Goal: Information Seeking & Learning: Learn about a topic

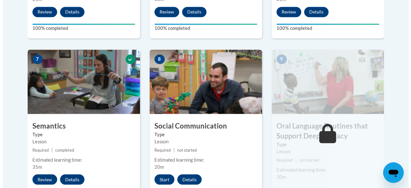
scroll to position [536, 0]
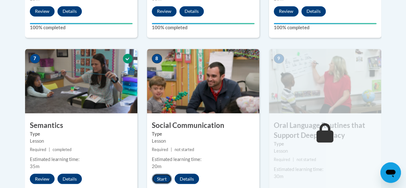
click at [162, 179] on button "Start" at bounding box center [162, 178] width 20 height 10
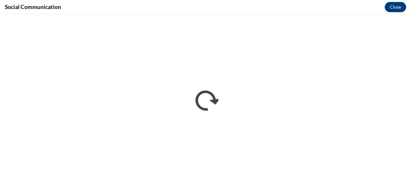
scroll to position [0, 0]
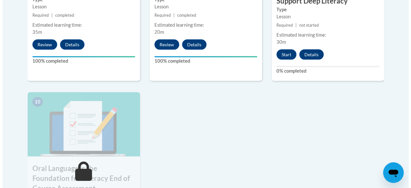
scroll to position [670, 0]
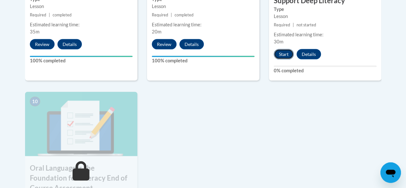
click at [282, 51] on button "Start" at bounding box center [284, 54] width 20 height 10
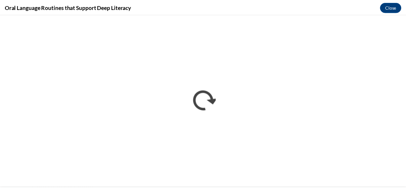
scroll to position [0, 0]
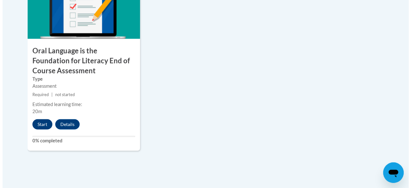
scroll to position [787, 0]
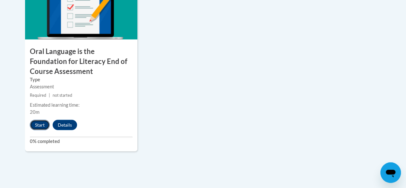
click at [39, 123] on button "Start" at bounding box center [40, 125] width 20 height 10
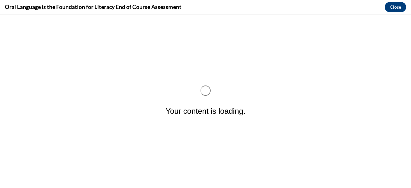
scroll to position [0, 0]
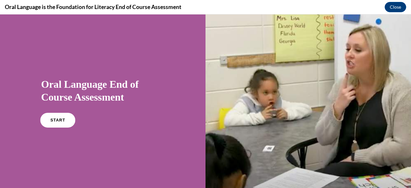
click at [62, 123] on link "START" at bounding box center [57, 120] width 35 height 15
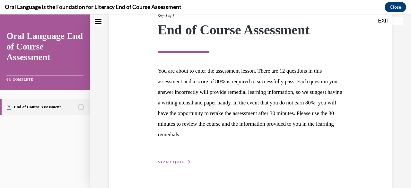
scroll to position [107, 0]
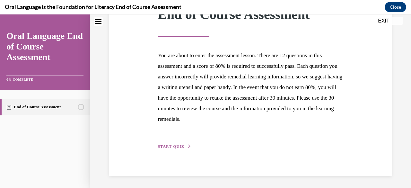
click at [179, 145] on span "START QUIZ" at bounding box center [171, 146] width 26 height 4
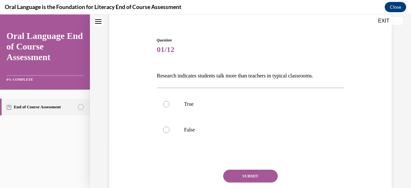
scroll to position [62, 0]
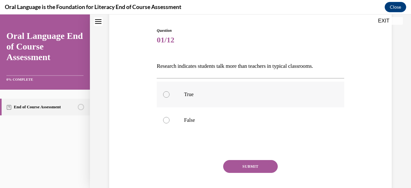
click at [236, 101] on label "True" at bounding box center [250, 95] width 187 height 26
click at [169, 98] on input "True" at bounding box center [166, 94] width 6 height 6
radio input "true"
click at [240, 165] on button "SUBMIT" at bounding box center [250, 166] width 55 height 13
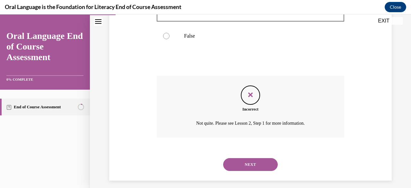
scroll to position [151, 0]
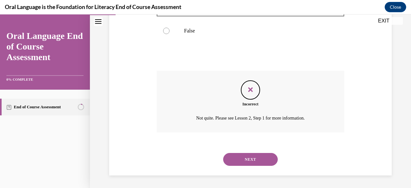
click at [241, 159] on button "NEXT" at bounding box center [250, 159] width 55 height 13
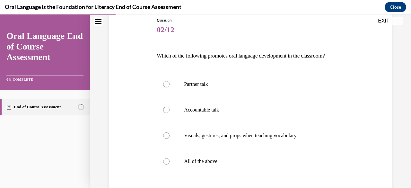
scroll to position [75, 0]
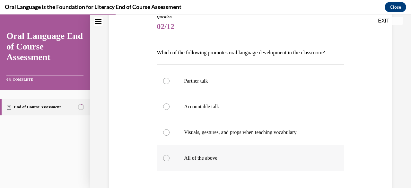
click at [225, 164] on label "All of the above" at bounding box center [250, 158] width 187 height 26
click at [169, 161] on input "All of the above" at bounding box center [166, 158] width 6 height 6
radio input "true"
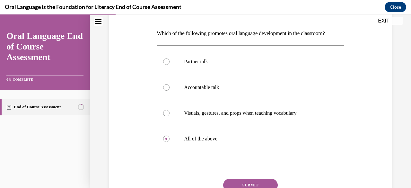
click at [241, 183] on button "SUBMIT" at bounding box center [250, 184] width 55 height 13
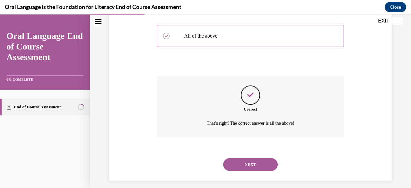
scroll to position [202, 0]
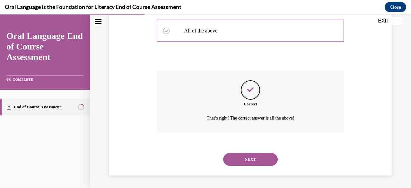
click at [238, 163] on button "NEXT" at bounding box center [250, 159] width 55 height 13
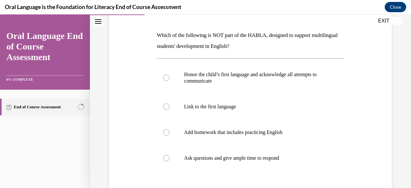
scroll to position [91, 0]
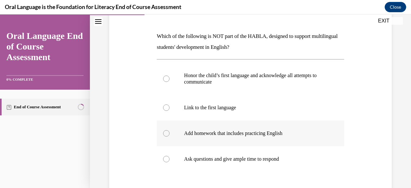
click at [282, 140] on label "Add homework that includes practicing English" at bounding box center [250, 133] width 187 height 26
click at [169, 136] on input "Add homework that includes practicing English" at bounding box center [166, 133] width 6 height 6
radio input "true"
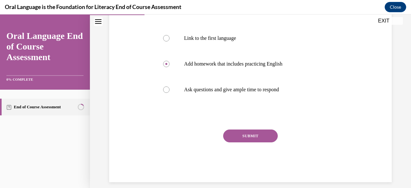
click at [261, 136] on button "SUBMIT" at bounding box center [250, 135] width 55 height 13
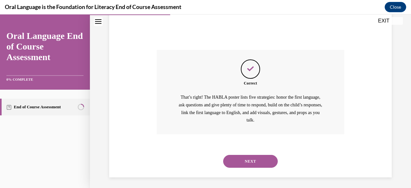
scroll to position [242, 0]
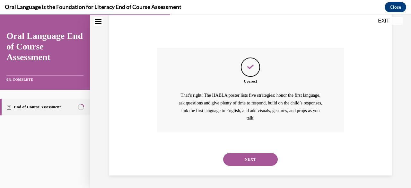
click at [234, 159] on button "NEXT" at bounding box center [250, 159] width 55 height 13
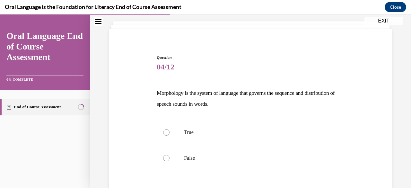
scroll to position [35, 0]
click at [212, 131] on p "True" at bounding box center [256, 132] width 144 height 6
click at [169, 131] on input "True" at bounding box center [166, 132] width 6 height 6
radio input "true"
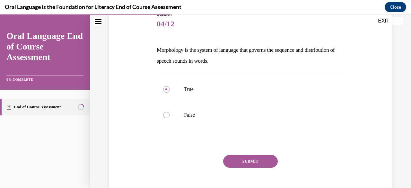
click at [238, 155] on button "SUBMIT" at bounding box center [250, 161] width 55 height 13
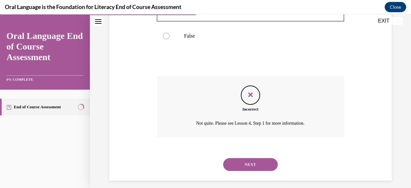
scroll to position [162, 0]
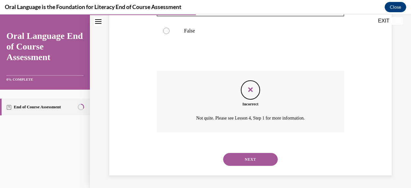
click at [240, 161] on button "NEXT" at bounding box center [250, 159] width 55 height 13
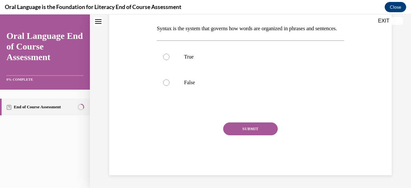
scroll to position [0, 0]
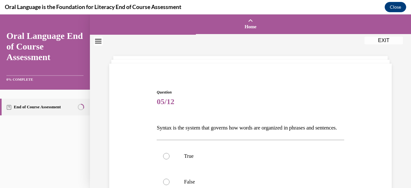
click at [240, 161] on label "True" at bounding box center [250, 156] width 187 height 26
click at [169, 159] on input "True" at bounding box center [166, 156] width 6 height 6
radio input "true"
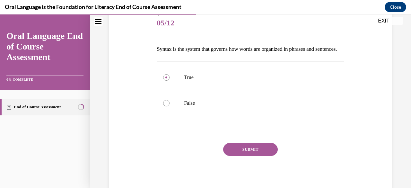
click at [261, 156] on button "SUBMIT" at bounding box center [250, 149] width 55 height 13
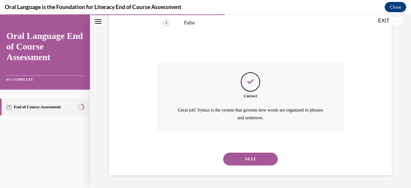
scroll to position [169, 0]
click at [261, 158] on button "NEXT" at bounding box center [250, 158] width 55 height 13
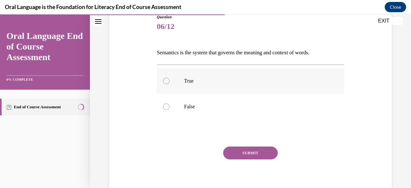
scroll to position [74, 0]
click at [263, 81] on p "True" at bounding box center [256, 81] width 144 height 6
click at [169, 81] on input "True" at bounding box center [166, 81] width 6 height 6
radio input "true"
click at [246, 155] on button "SUBMIT" at bounding box center [250, 153] width 55 height 13
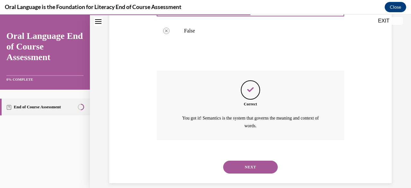
scroll to position [158, 0]
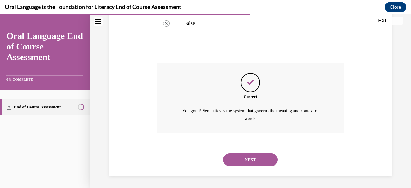
click at [242, 156] on button "NEXT" at bounding box center [250, 159] width 55 height 13
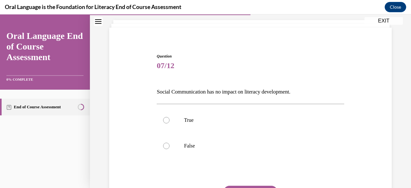
scroll to position [39, 0]
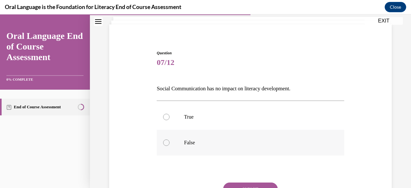
click at [218, 142] on p "False" at bounding box center [256, 142] width 144 height 6
click at [169, 142] on input "False" at bounding box center [166, 142] width 6 height 6
radio input "true"
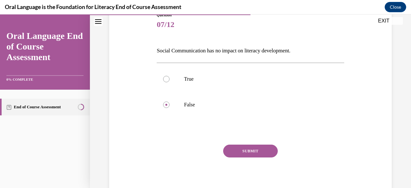
click at [237, 145] on button "SUBMIT" at bounding box center [250, 150] width 55 height 13
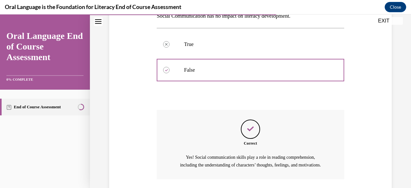
scroll to position [166, 0]
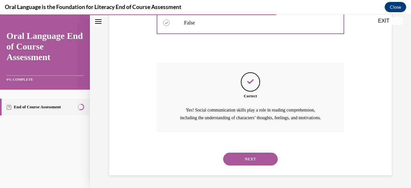
click at [240, 163] on button "NEXT" at bounding box center [250, 158] width 55 height 13
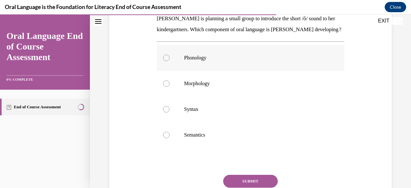
scroll to position [109, 0]
click at [220, 70] on label "Phonology" at bounding box center [250, 58] width 187 height 26
click at [169, 61] on input "Phonology" at bounding box center [166, 57] width 6 height 6
radio input "true"
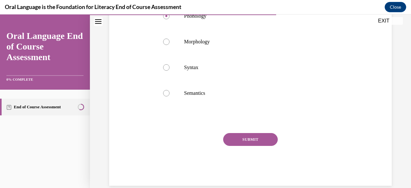
click at [242, 145] on button "SUBMIT" at bounding box center [250, 139] width 55 height 13
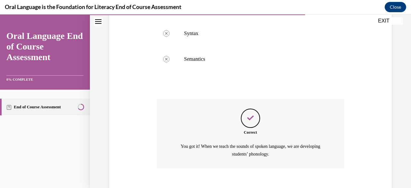
scroll to position [231, 0]
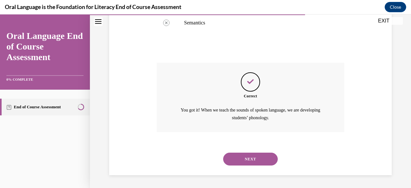
click at [242, 155] on button "NEXT" at bounding box center [250, 158] width 55 height 13
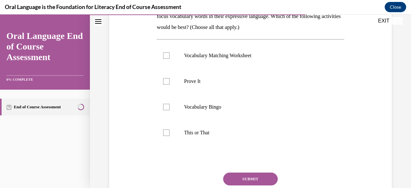
scroll to position [123, 0]
click at [232, 136] on label "This or That" at bounding box center [250, 132] width 187 height 26
click at [169, 135] on input "This or That" at bounding box center [166, 132] width 6 height 6
checkbox input "true"
click at [228, 113] on label "Vocabulary Bingo" at bounding box center [250, 107] width 187 height 26
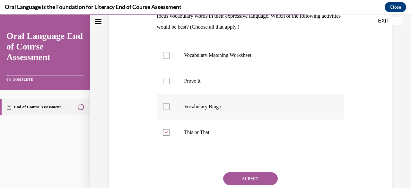
click at [169, 110] on input "Vocabulary Bingo" at bounding box center [166, 106] width 6 height 6
checkbox input "true"
click at [235, 65] on label "Vocabulary Matching Worksheet" at bounding box center [250, 55] width 187 height 26
click at [169, 58] on input "Vocabulary Matching Worksheet" at bounding box center [166, 55] width 6 height 6
checkbox input "true"
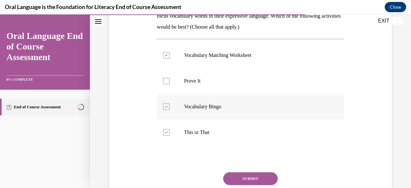
click at [217, 113] on label "Vocabulary Bingo" at bounding box center [250, 107] width 187 height 26
click at [169, 110] on input "Vocabulary Bingo" at bounding box center [166, 106] width 6 height 6
checkbox input "false"
click at [253, 173] on button "SUBMIT" at bounding box center [250, 178] width 55 height 13
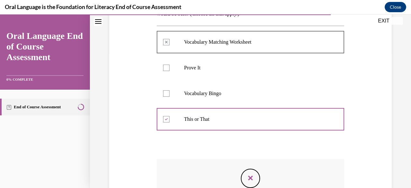
scroll to position [224, 0]
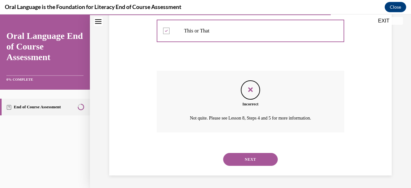
click at [238, 154] on button "NEXT" at bounding box center [250, 159] width 55 height 13
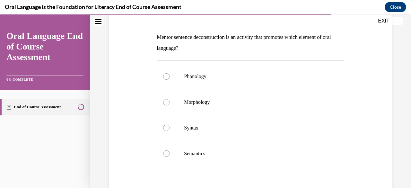
scroll to position [91, 0]
click at [229, 110] on label "Morphology" at bounding box center [250, 102] width 187 height 26
click at [169, 105] on input "Morphology" at bounding box center [166, 102] width 6 height 6
radio input "true"
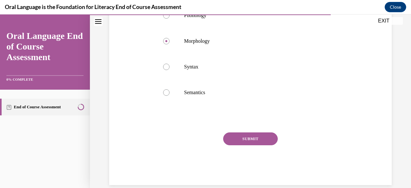
click at [254, 141] on button "SUBMIT" at bounding box center [250, 138] width 55 height 13
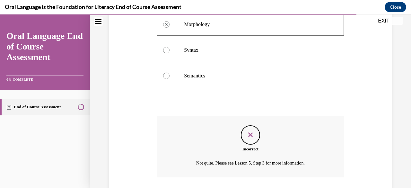
scroll to position [191, 0]
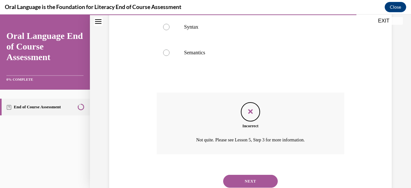
click at [251, 179] on button "NEXT" at bounding box center [250, 181] width 55 height 13
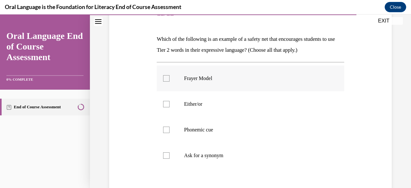
scroll to position [90, 0]
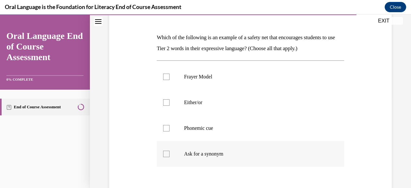
click at [229, 155] on p "Ask for a synonym" at bounding box center [256, 154] width 144 height 6
click at [169, 155] on input "Ask for a synonym" at bounding box center [166, 154] width 6 height 6
checkbox input "true"
click at [240, 74] on p "Frayer Model" at bounding box center [256, 76] width 144 height 6
click at [169, 74] on input "Frayer Model" at bounding box center [166, 76] width 6 height 6
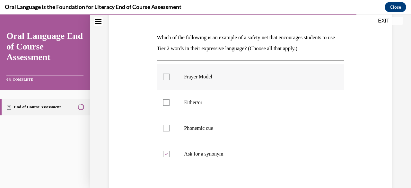
checkbox input "true"
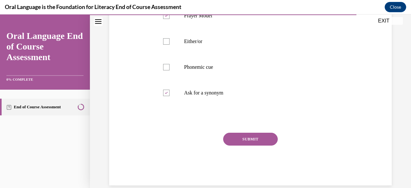
scroll to position [154, 0]
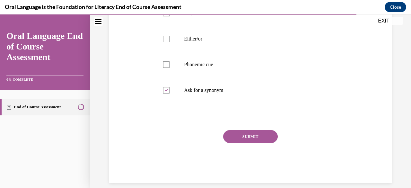
click at [246, 142] on button "SUBMIT" at bounding box center [250, 136] width 55 height 13
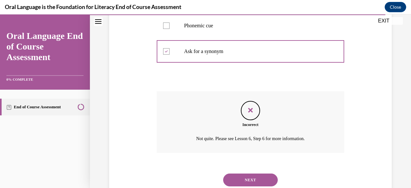
scroll to position [195, 0]
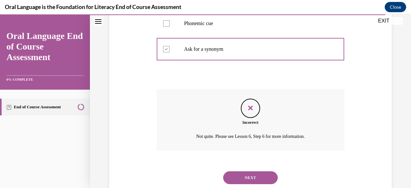
click at [241, 172] on button "NEXT" at bounding box center [250, 177] width 55 height 13
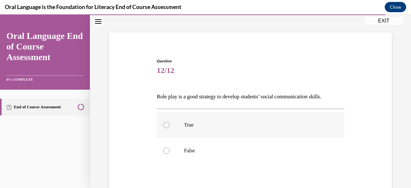
scroll to position [34, 0]
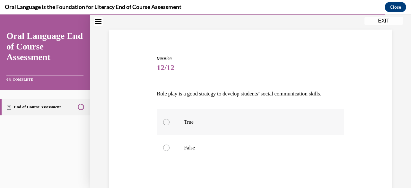
click at [233, 121] on p "True" at bounding box center [256, 122] width 144 height 6
click at [169, 121] on input "True" at bounding box center [166, 122] width 6 height 6
radio input "true"
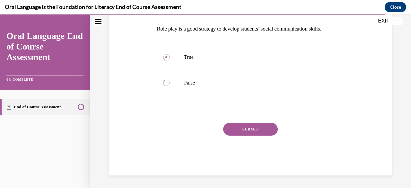
click at [234, 129] on button "SUBMIT" at bounding box center [250, 129] width 55 height 13
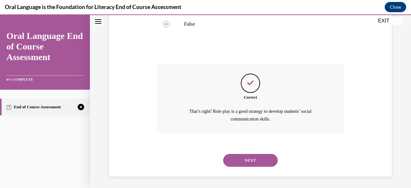
scroll to position [158, 0]
click at [250, 158] on button "NEXT" at bounding box center [250, 159] width 55 height 13
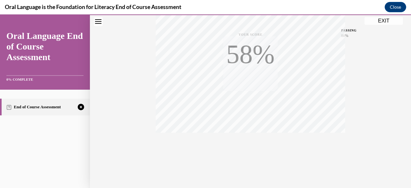
scroll to position [155, 0]
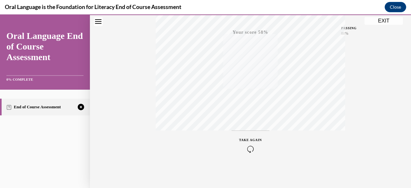
click at [243, 145] on div "TAKE AGAIN" at bounding box center [250, 144] width 23 height 15
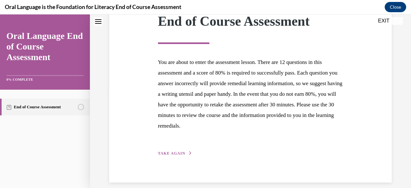
scroll to position [107, 0]
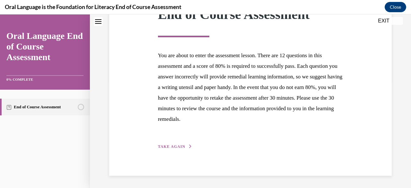
click at [172, 144] on button "TAKE AGAIN" at bounding box center [175, 146] width 34 height 6
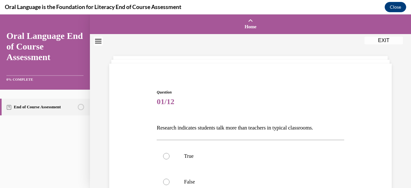
scroll to position [38, 0]
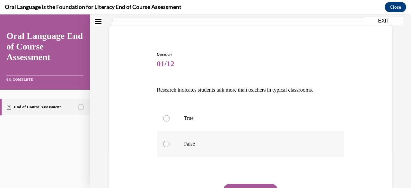
click at [184, 143] on p "False" at bounding box center [256, 144] width 144 height 6
click at [169, 143] on input "False" at bounding box center [166, 144] width 6 height 6
radio input "true"
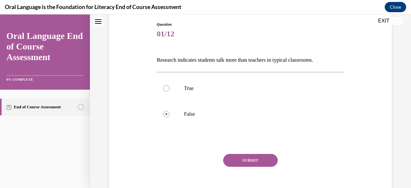
click at [242, 161] on button "SUBMIT" at bounding box center [250, 160] width 55 height 13
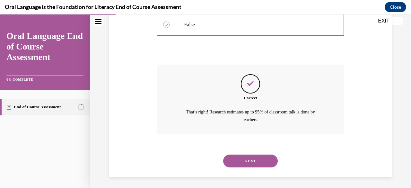
scroll to position [158, 0]
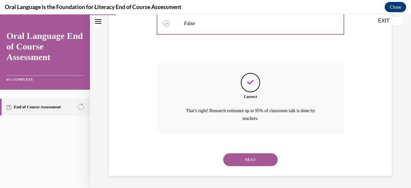
click at [240, 155] on button "NEXT" at bounding box center [250, 159] width 55 height 13
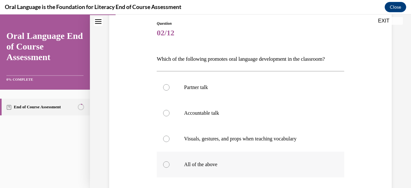
click at [234, 161] on label "All of the above" at bounding box center [250, 164] width 187 height 26
click at [169, 161] on input "All of the above" at bounding box center [166, 164] width 6 height 6
radio input "true"
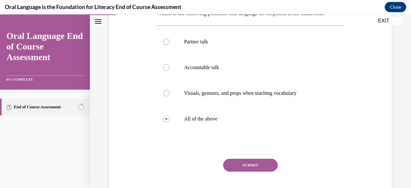
click at [245, 162] on button "SUBMIT" at bounding box center [250, 165] width 55 height 13
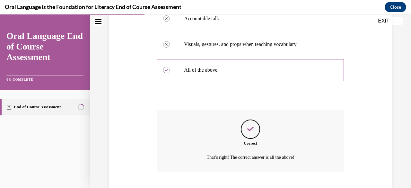
scroll to position [202, 0]
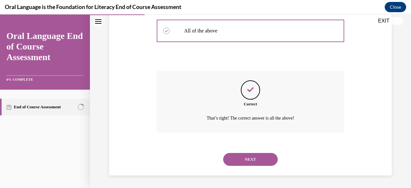
click at [246, 160] on button "NEXT" at bounding box center [250, 159] width 55 height 13
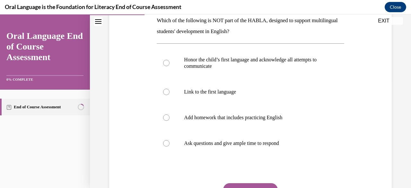
scroll to position [109, 0]
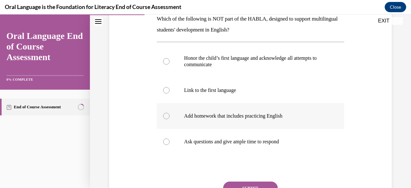
click at [230, 104] on label "Add homework that includes practicing English" at bounding box center [250, 116] width 187 height 26
click at [169, 113] on input "Add homework that includes practicing English" at bounding box center [166, 116] width 6 height 6
radio input "true"
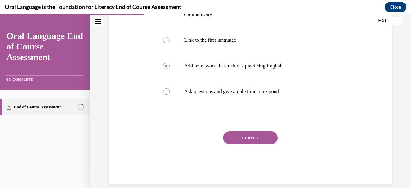
click at [241, 134] on button "SUBMIT" at bounding box center [250, 137] width 55 height 13
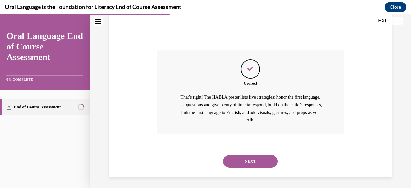
scroll to position [242, 0]
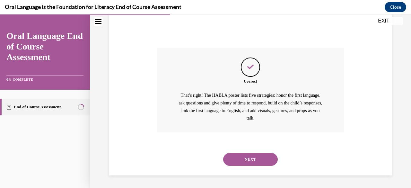
click at [245, 161] on button "NEXT" at bounding box center [250, 159] width 55 height 13
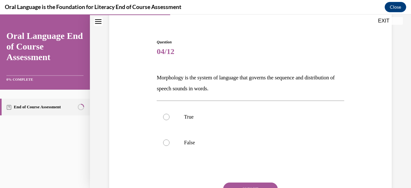
scroll to position [54, 0]
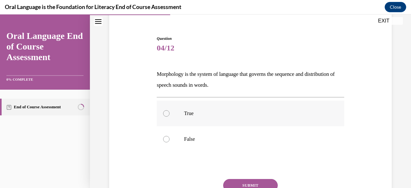
click at [281, 123] on label "True" at bounding box center [250, 113] width 187 height 26
click at [169, 117] on input "True" at bounding box center [166, 113] width 6 height 6
radio input "true"
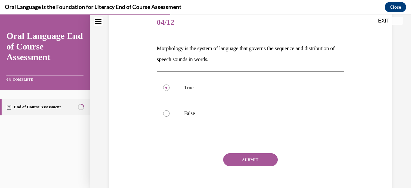
click at [260, 158] on button "SUBMIT" at bounding box center [250, 159] width 55 height 13
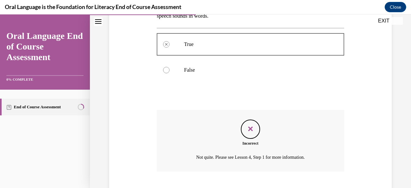
scroll to position [162, 0]
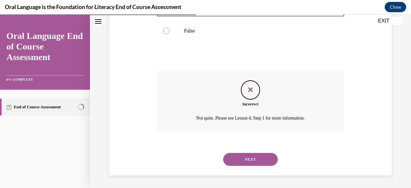
click at [260, 158] on button "NEXT" at bounding box center [250, 159] width 55 height 13
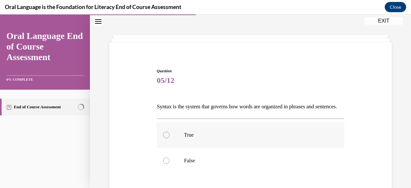
click at [236, 138] on p "True" at bounding box center [256, 135] width 144 height 6
click at [169, 138] on input "True" at bounding box center [166, 135] width 6 height 6
radio input "true"
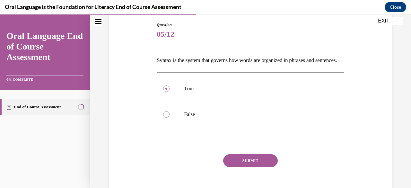
click at [239, 167] on button "SUBMIT" at bounding box center [250, 160] width 55 height 13
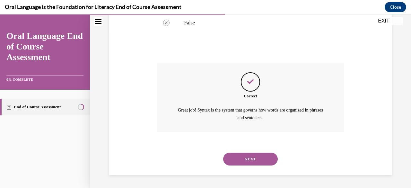
scroll to position [169, 0]
click at [253, 159] on button "NEXT" at bounding box center [250, 158] width 55 height 13
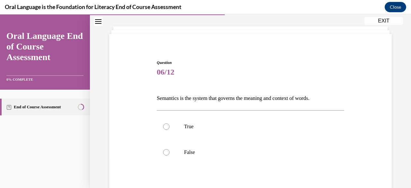
scroll to position [30, 0]
click at [248, 128] on p "True" at bounding box center [256, 126] width 144 height 6
click at [169, 128] on input "True" at bounding box center [166, 126] width 6 height 6
radio input "true"
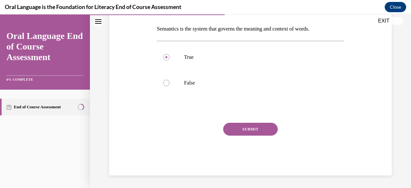
click at [250, 131] on button "SUBMIT" at bounding box center [250, 129] width 55 height 13
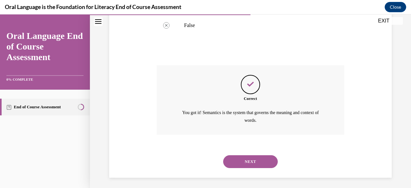
scroll to position [158, 0]
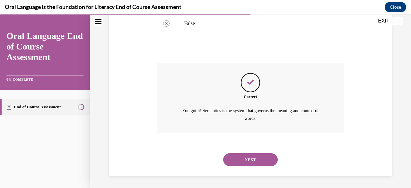
click at [250, 160] on button "NEXT" at bounding box center [250, 159] width 55 height 13
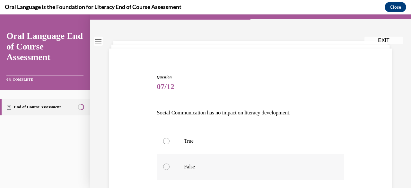
click at [236, 166] on p "False" at bounding box center [256, 166] width 144 height 6
click at [169, 166] on input "False" at bounding box center [166, 166] width 6 height 6
radio input "true"
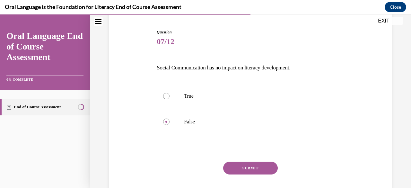
click at [248, 164] on button "SUBMIT" at bounding box center [250, 167] width 55 height 13
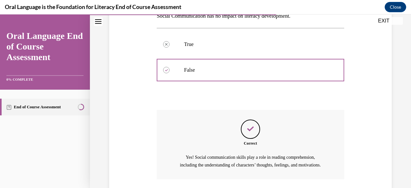
scroll to position [166, 0]
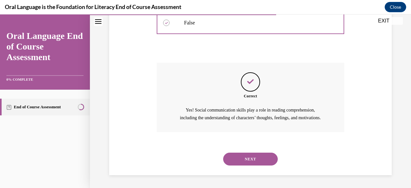
click at [255, 160] on button "NEXT" at bounding box center [250, 158] width 55 height 13
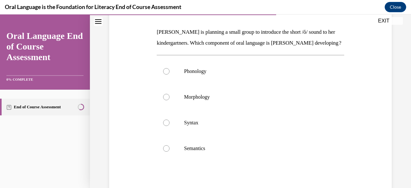
scroll to position [103, 0]
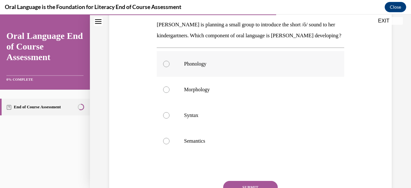
click at [242, 77] on label "Phonology" at bounding box center [250, 64] width 187 height 26
click at [169, 67] on input "Phonology" at bounding box center [166, 64] width 6 height 6
radio input "true"
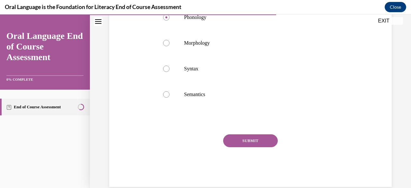
scroll to position [152, 0]
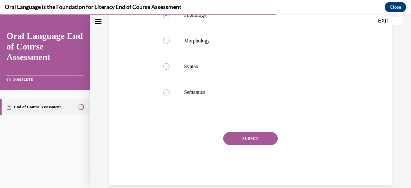
click at [243, 145] on button "SUBMIT" at bounding box center [250, 138] width 55 height 13
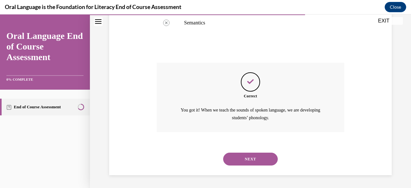
scroll to position [231, 0]
click at [243, 154] on button "NEXT" at bounding box center [250, 158] width 55 height 13
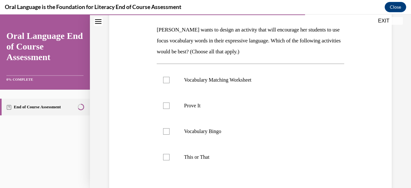
scroll to position [98, 0]
click at [236, 154] on p "This or That" at bounding box center [256, 156] width 144 height 6
click at [169, 154] on input "This or That" at bounding box center [166, 156] width 6 height 6
checkbox input "true"
click at [211, 102] on p "Prove It" at bounding box center [256, 105] width 144 height 6
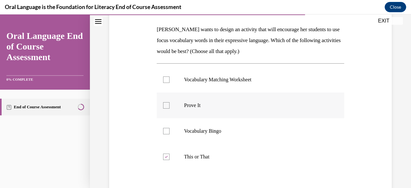
click at [169, 102] on input "Prove It" at bounding box center [166, 105] width 6 height 6
checkbox input "true"
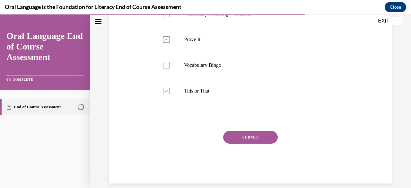
click at [238, 135] on button "SUBMIT" at bounding box center [250, 137] width 55 height 13
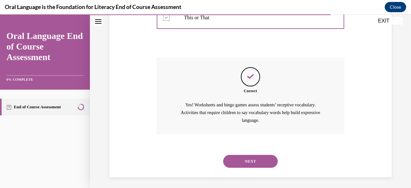
scroll to position [239, 0]
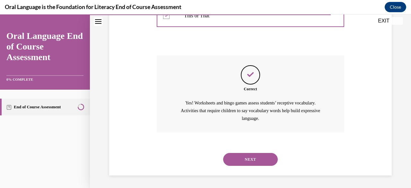
click at [241, 159] on button "NEXT" at bounding box center [250, 159] width 55 height 13
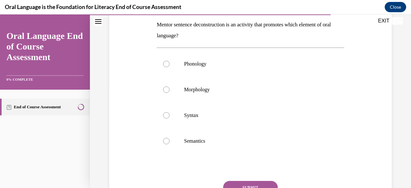
scroll to position [105, 0]
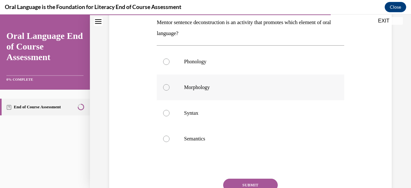
click at [236, 93] on label "Morphology" at bounding box center [250, 87] width 187 height 26
click at [169, 91] on input "Morphology" at bounding box center [166, 87] width 6 height 6
radio input "true"
click at [229, 179] on button "SUBMIT" at bounding box center [250, 184] width 55 height 13
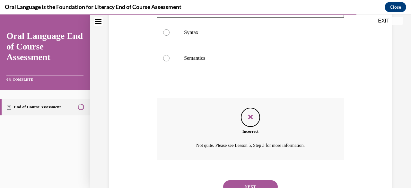
scroll to position [187, 0]
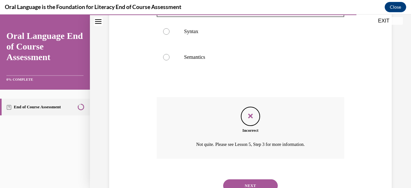
click at [257, 184] on button "NEXT" at bounding box center [250, 185] width 55 height 13
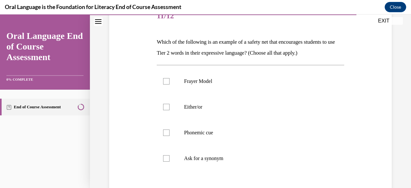
scroll to position [86, 0]
click at [229, 164] on label "Ask for a synonym" at bounding box center [250, 158] width 187 height 26
click at [169, 161] on input "Ask for a synonym" at bounding box center [166, 158] width 6 height 6
checkbox input "true"
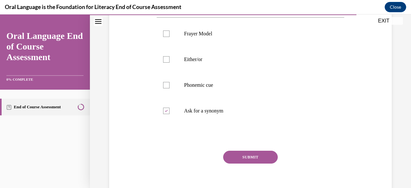
click at [234, 157] on button "SUBMIT" at bounding box center [250, 157] width 55 height 13
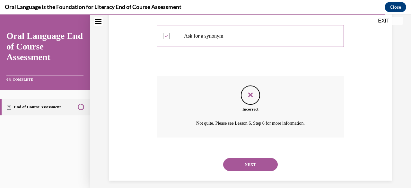
scroll to position [213, 0]
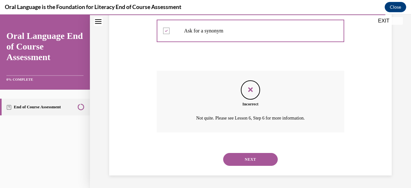
click at [239, 157] on button "NEXT" at bounding box center [250, 159] width 55 height 13
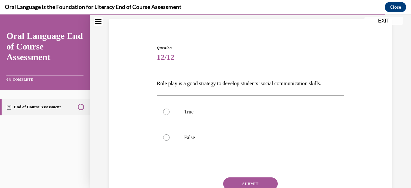
scroll to position [51, 0]
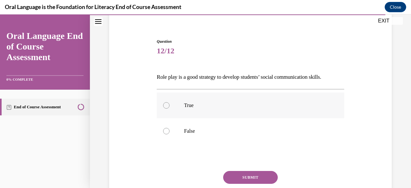
click at [212, 113] on label "True" at bounding box center [250, 105] width 187 height 26
click at [169, 108] on input "True" at bounding box center [166, 105] width 6 height 6
radio input "true"
click at [239, 173] on button "SUBMIT" at bounding box center [250, 177] width 55 height 13
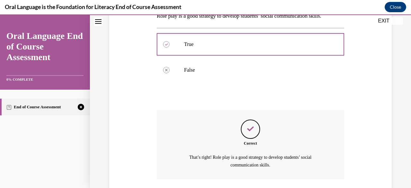
scroll to position [158, 0]
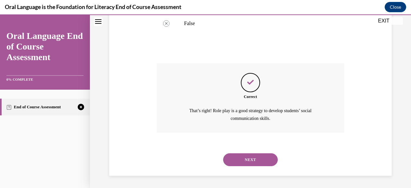
click at [246, 155] on button "NEXT" at bounding box center [250, 159] width 55 height 13
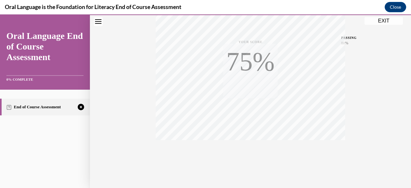
scroll to position [155, 0]
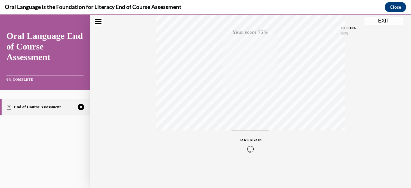
click at [250, 154] on button "TAKE AGAIN" at bounding box center [250, 144] width 38 height 29
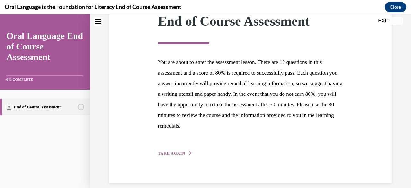
scroll to position [105, 0]
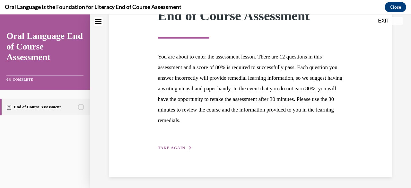
click at [173, 143] on div "Step 1 of 1 End of Course Assessment You are about to enter the assessment less…" at bounding box center [250, 67] width 195 height 167
click at [180, 149] on span "TAKE AGAIN" at bounding box center [171, 147] width 27 height 4
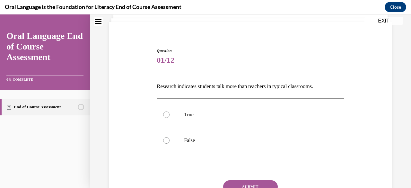
scroll to position [42, 0]
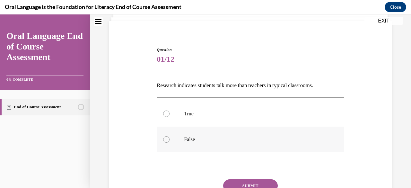
click at [203, 148] on label "False" at bounding box center [250, 139] width 187 height 26
click at [169, 143] on input "False" at bounding box center [166, 139] width 6 height 6
radio input "true"
click at [255, 180] on button "SUBMIT" at bounding box center [250, 185] width 55 height 13
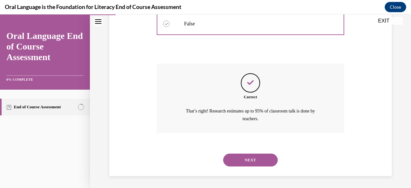
scroll to position [158, 0]
click at [244, 157] on button "NEXT" at bounding box center [250, 159] width 55 height 13
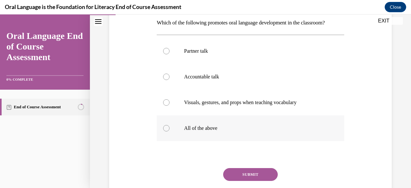
scroll to position [105, 0]
click at [236, 133] on label "All of the above" at bounding box center [250, 128] width 187 height 26
click at [169, 131] on input "All of the above" at bounding box center [166, 128] width 6 height 6
radio input "true"
click at [242, 177] on button "SUBMIT" at bounding box center [250, 174] width 55 height 13
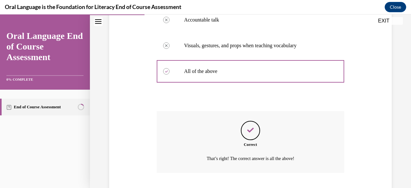
scroll to position [202, 0]
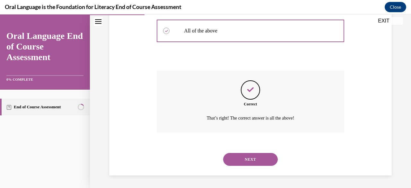
click at [250, 156] on button "NEXT" at bounding box center [250, 159] width 55 height 13
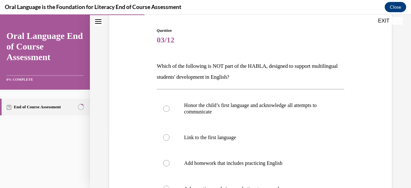
scroll to position [70, 0]
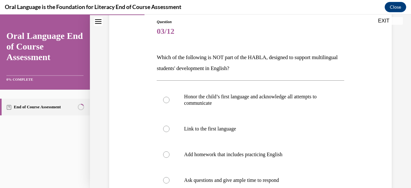
click at [250, 156] on p "Add homework that includes practicing English" at bounding box center [256, 154] width 144 height 6
click at [169, 156] on input "Add homework that includes practicing English" at bounding box center [166, 154] width 6 height 6
radio input "true"
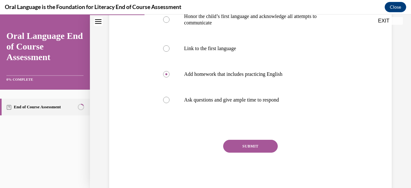
click at [248, 152] on button "SUBMIT" at bounding box center [250, 146] width 55 height 13
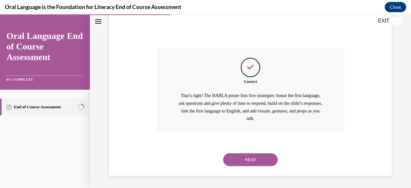
scroll to position [242, 0]
click at [248, 152] on div "NEXT" at bounding box center [250, 159] width 187 height 26
click at [243, 157] on button "NEXT" at bounding box center [250, 159] width 55 height 13
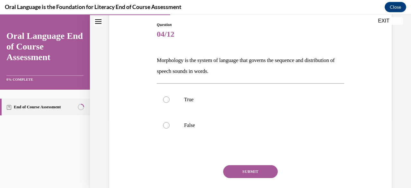
scroll to position [68, 0]
click at [229, 131] on label "False" at bounding box center [250, 125] width 187 height 26
click at [169, 128] on input "False" at bounding box center [166, 125] width 6 height 6
radio input "true"
click at [244, 172] on button "SUBMIT" at bounding box center [250, 171] width 55 height 13
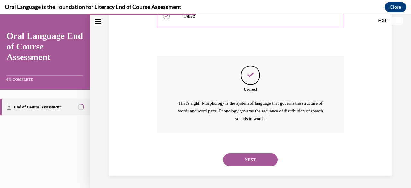
scroll to position [177, 0]
click at [250, 163] on button "NEXT" at bounding box center [250, 159] width 55 height 13
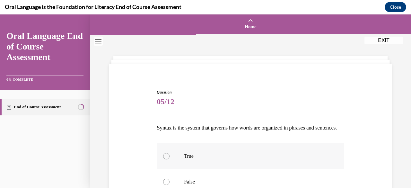
click at [246, 163] on label "True" at bounding box center [250, 156] width 187 height 26
click at [169, 159] on input "True" at bounding box center [166, 156] width 6 height 6
radio input "true"
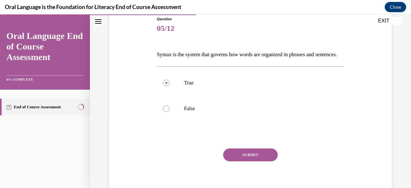
click at [249, 161] on button "SUBMIT" at bounding box center [250, 154] width 55 height 13
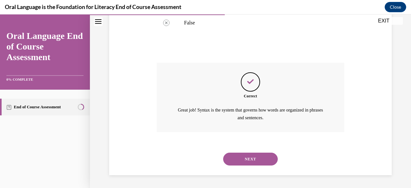
scroll to position [169, 0]
click at [255, 159] on button "NEXT" at bounding box center [250, 158] width 55 height 13
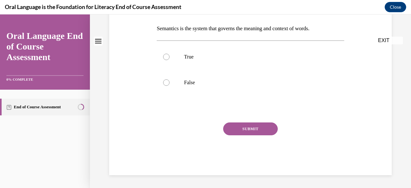
scroll to position [0, 0]
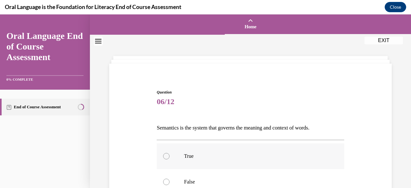
click at [226, 155] on p "True" at bounding box center [256, 156] width 144 height 6
click at [169, 155] on input "True" at bounding box center [166, 156] width 6 height 6
radio input "true"
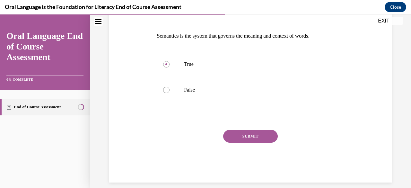
click at [258, 137] on button "SUBMIT" at bounding box center [250, 136] width 55 height 13
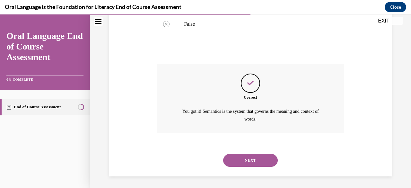
scroll to position [158, 0]
click at [252, 156] on button "NEXT" at bounding box center [250, 159] width 55 height 13
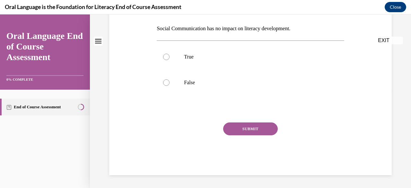
scroll to position [0, 0]
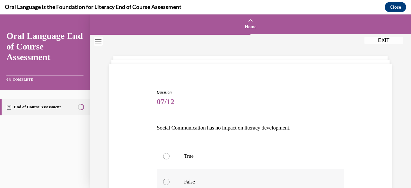
click at [234, 175] on label "False" at bounding box center [250, 182] width 187 height 26
click at [169, 178] on input "False" at bounding box center [166, 181] width 6 height 6
radio input "true"
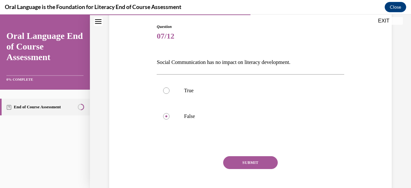
click at [250, 163] on button "SUBMIT" at bounding box center [250, 162] width 55 height 13
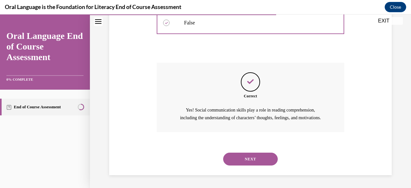
scroll to position [166, 0]
click at [251, 156] on button "NEXT" at bounding box center [250, 158] width 55 height 13
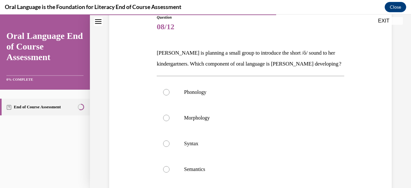
scroll to position [75, 0]
click at [237, 105] on label "Phonology" at bounding box center [250, 92] width 187 height 26
click at [169, 95] on input "Phonology" at bounding box center [166, 92] width 6 height 6
radio input "true"
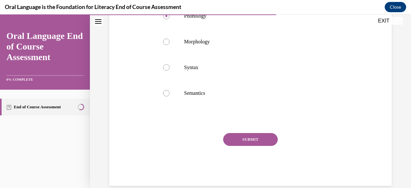
click at [248, 146] on button "SUBMIT" at bounding box center [250, 139] width 55 height 13
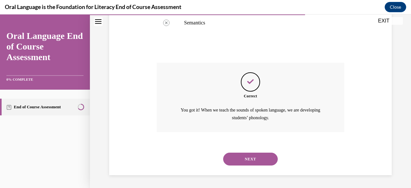
scroll to position [231, 0]
click at [250, 156] on button "NEXT" at bounding box center [250, 158] width 55 height 13
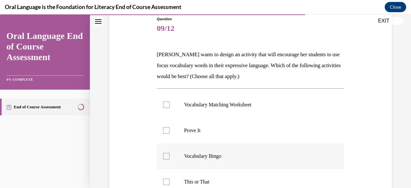
scroll to position [86, 0]
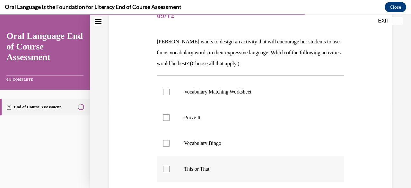
click at [221, 164] on label "This or That" at bounding box center [250, 169] width 187 height 26
click at [169, 166] on input "This or That" at bounding box center [166, 169] width 6 height 6
checkbox input "true"
click at [228, 123] on label "Prove It" at bounding box center [250, 118] width 187 height 26
click at [169, 121] on input "Prove It" at bounding box center [166, 117] width 6 height 6
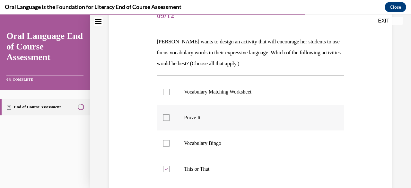
checkbox input "true"
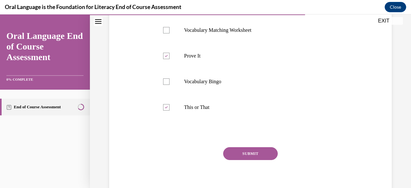
click at [238, 151] on button "SUBMIT" at bounding box center [250, 153] width 55 height 13
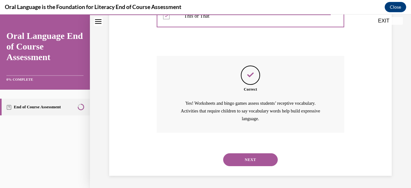
scroll to position [239, 0]
click at [246, 149] on div "NEXT" at bounding box center [250, 159] width 187 height 26
click at [246, 158] on button "NEXT" at bounding box center [250, 159] width 55 height 13
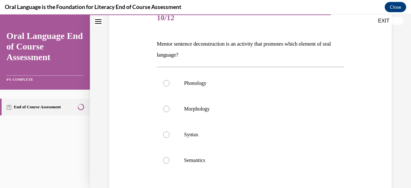
scroll to position [84, 0]
click at [227, 159] on p "Semantics" at bounding box center [256, 160] width 144 height 6
click at [169, 159] on input "Semantics" at bounding box center [166, 160] width 6 height 6
radio input "true"
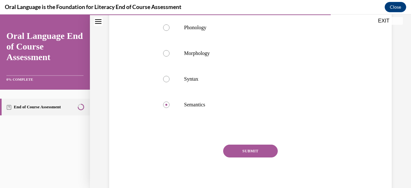
click at [245, 149] on button "SUBMIT" at bounding box center [250, 150] width 55 height 13
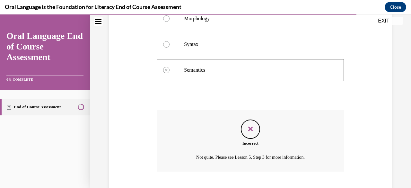
scroll to position [213, 0]
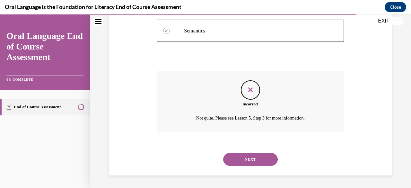
click at [249, 153] on button "NEXT" at bounding box center [250, 159] width 55 height 13
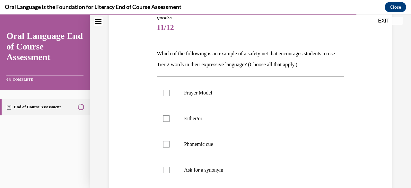
scroll to position [74, 0]
click at [237, 168] on p "Ask for a synonym" at bounding box center [256, 169] width 144 height 6
click at [169, 168] on input "Ask for a synonym" at bounding box center [166, 169] width 6 height 6
checkbox input "true"
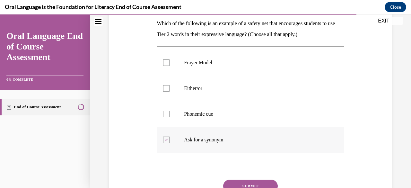
scroll to position [105, 0]
click at [225, 118] on label "Phonemic cue" at bounding box center [250, 114] width 187 height 26
click at [169, 117] on input "Phonemic cue" at bounding box center [166, 113] width 6 height 6
checkbox input "true"
click at [246, 181] on button "SUBMIT" at bounding box center [250, 185] width 55 height 13
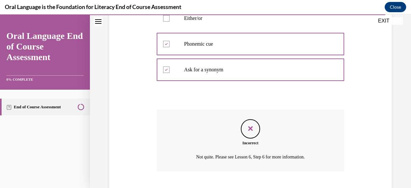
scroll to position [213, 0]
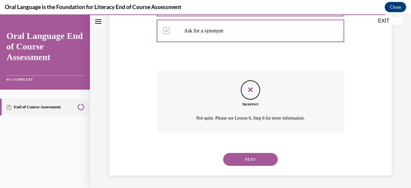
click at [252, 157] on button "NEXT" at bounding box center [250, 159] width 55 height 13
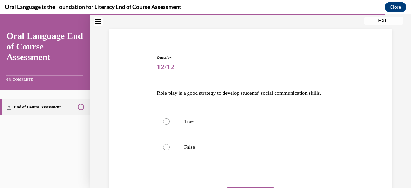
scroll to position [38, 0]
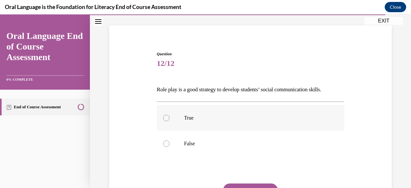
click at [229, 122] on label "True" at bounding box center [250, 118] width 187 height 26
click at [169, 121] on input "True" at bounding box center [166, 118] width 6 height 6
radio input "true"
click at [250, 185] on button "SUBMIT" at bounding box center [250, 189] width 55 height 13
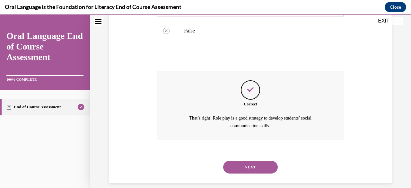
scroll to position [158, 0]
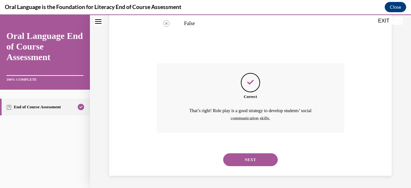
click at [260, 157] on button "NEXT" at bounding box center [250, 159] width 55 height 13
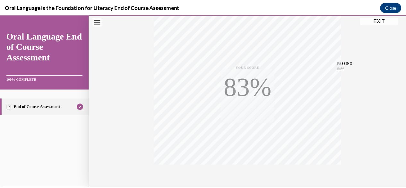
scroll to position [155, 0]
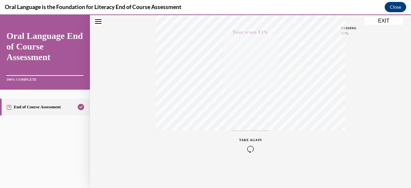
click at [383, 19] on button "EXIT" at bounding box center [383, 21] width 39 height 8
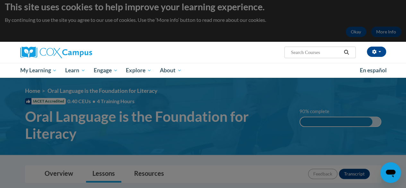
scroll to position [0, 0]
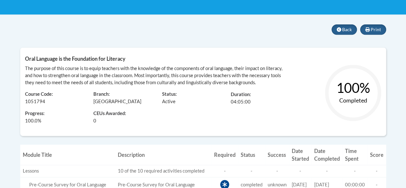
scroll to position [119, 0]
